Goal: Complete application form

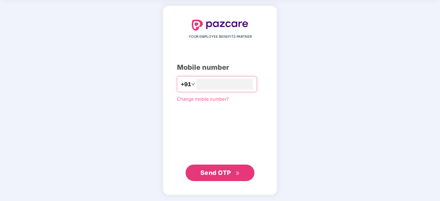
type input "**********"
click at [223, 171] on span "Send OTP" at bounding box center [215, 172] width 31 height 7
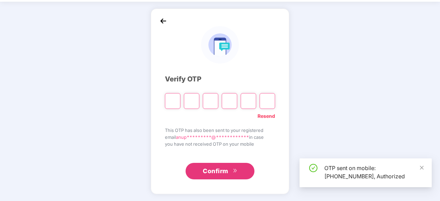
scroll to position [23, 0]
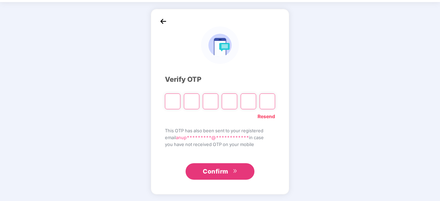
type input "*"
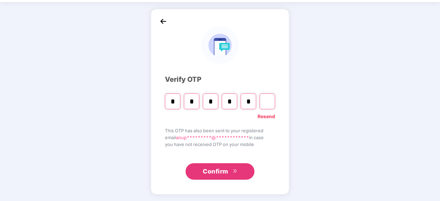
type input "*"
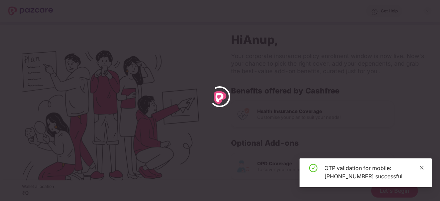
click at [422, 169] on icon "close" at bounding box center [421, 168] width 5 height 5
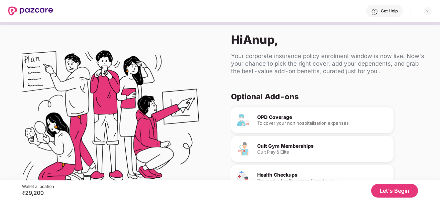
scroll to position [47, 0]
click at [394, 191] on button "Let's Begin" at bounding box center [394, 191] width 47 height 14
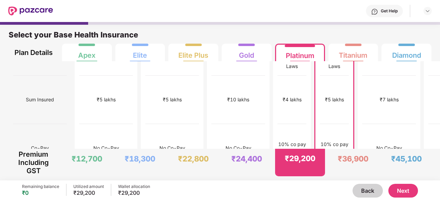
scroll to position [0, 0]
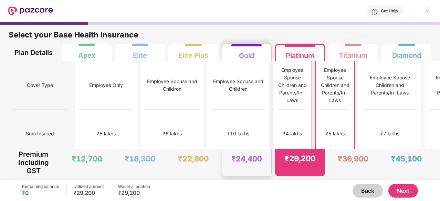
click at [229, 51] on div "Gold" at bounding box center [247, 52] width 40 height 17
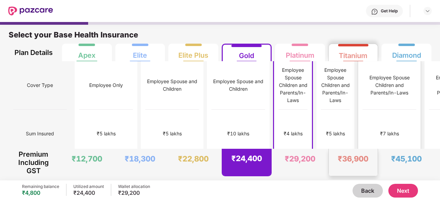
click at [370, 66] on div "Employee Spouse Children and Parents/In-Laws" at bounding box center [390, 85] width 54 height 49
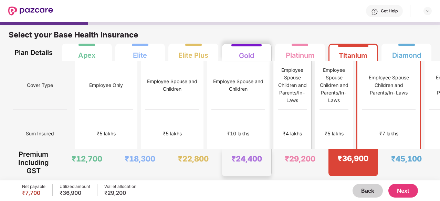
click at [278, 61] on div "Employee Spouse Children and Parents/In-Laws" at bounding box center [292, 85] width 29 height 49
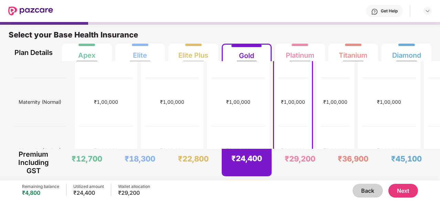
scroll to position [227, 0]
click at [399, 188] on button "Next" at bounding box center [403, 191] width 30 height 14
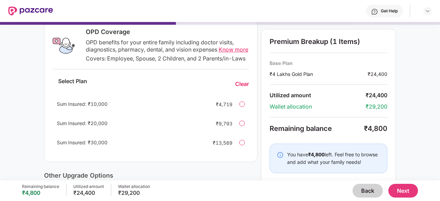
scroll to position [80, 0]
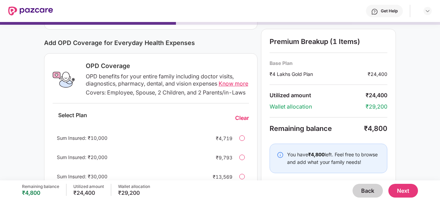
click at [226, 84] on span "Know more" at bounding box center [234, 83] width 30 height 7
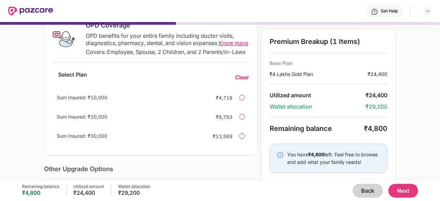
scroll to position [124, 0]
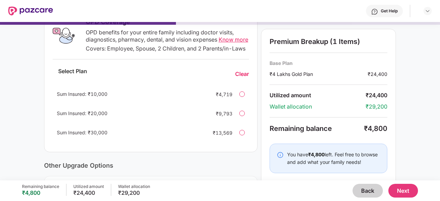
click at [242, 97] on div at bounding box center [242, 95] width 6 height 6
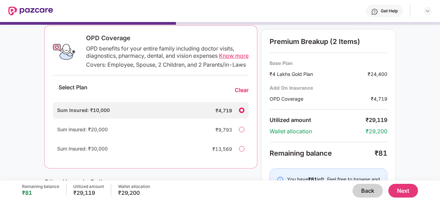
scroll to position [107, 0]
click at [219, 115] on div "₹4,719" at bounding box center [219, 111] width 28 height 7
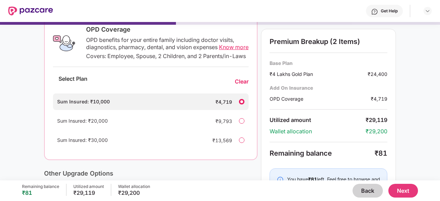
scroll to position [117, 0]
